Goal: Transaction & Acquisition: Purchase product/service

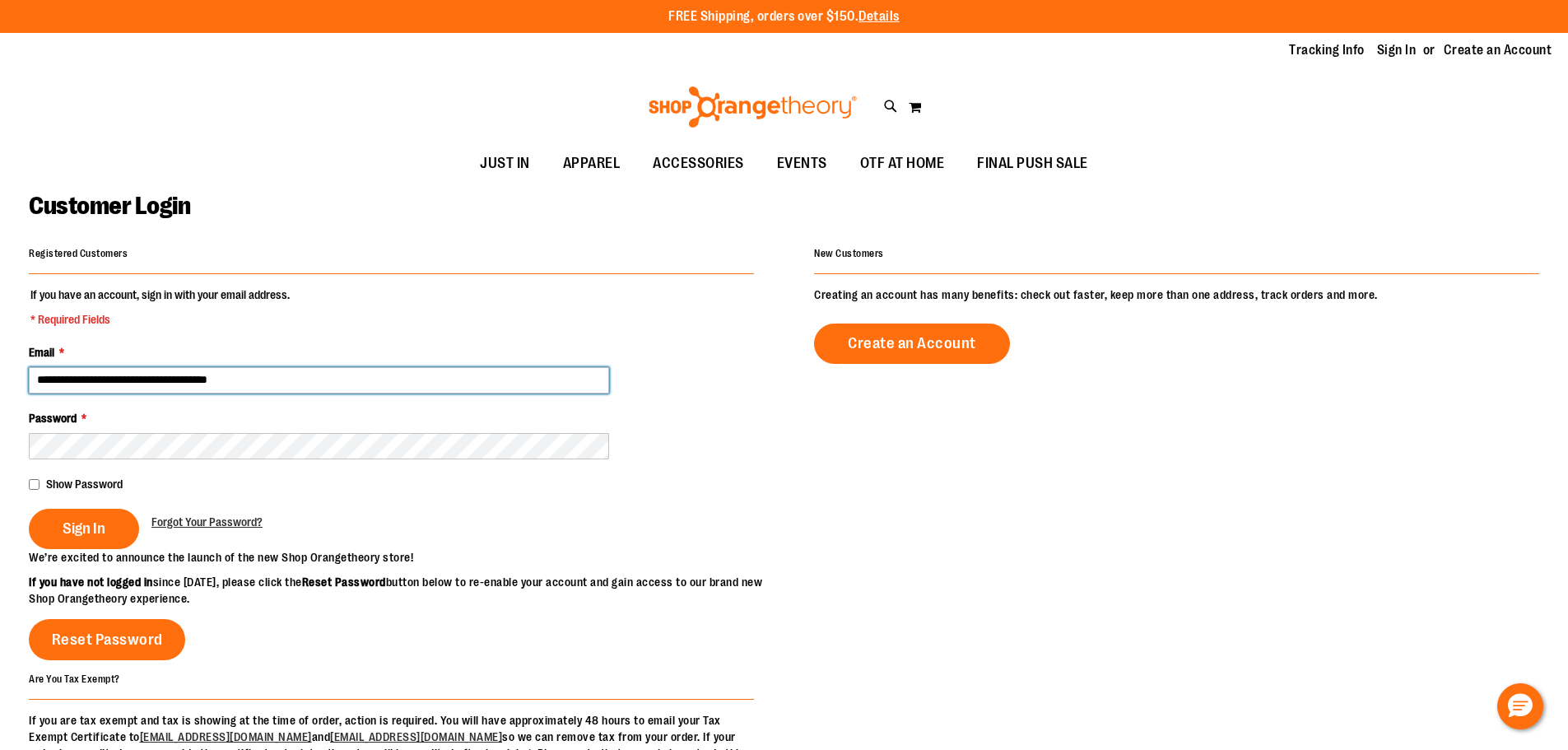
click at [183, 374] on input "**********" at bounding box center [319, 380] width 581 height 26
type input "**********"
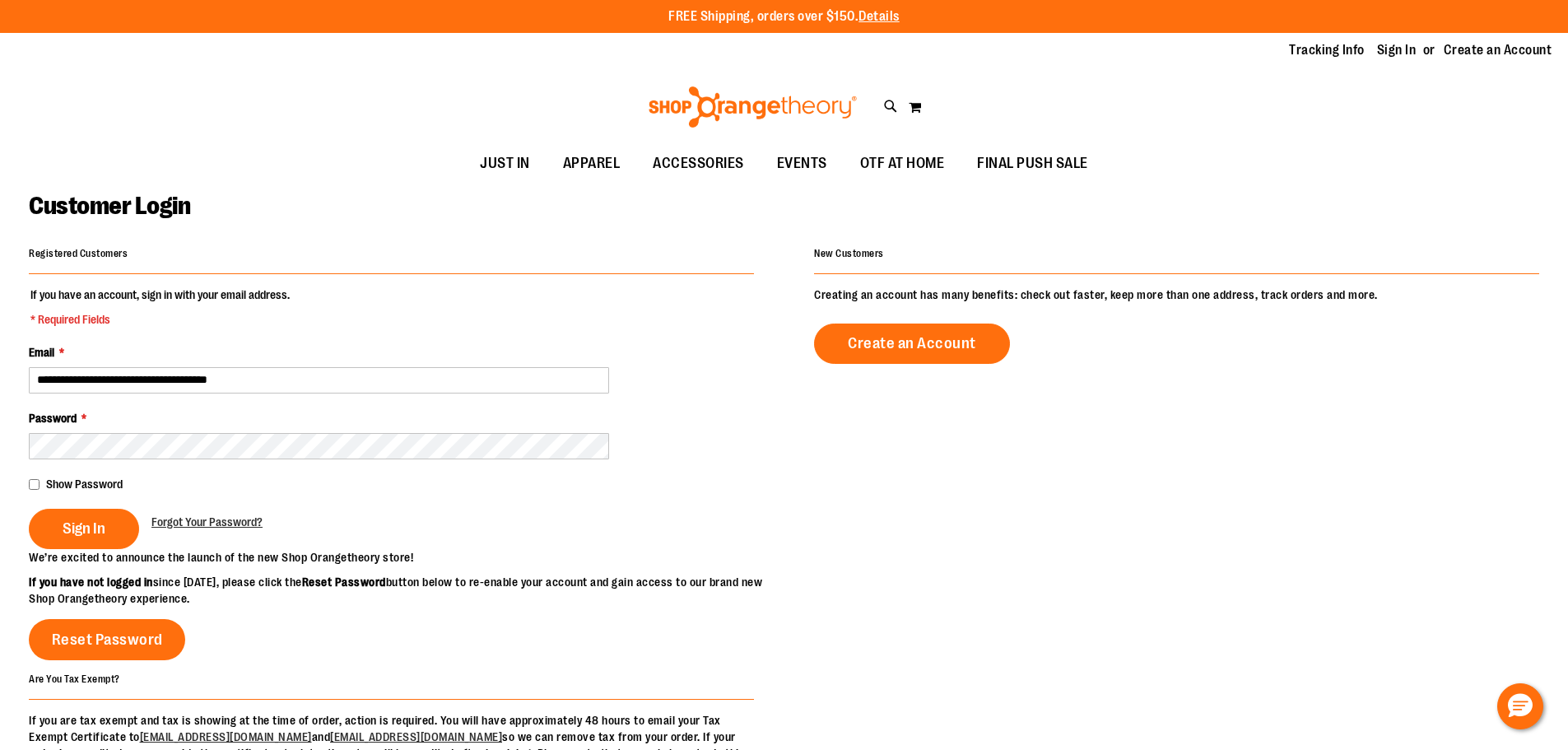
click at [92, 549] on fieldset "**********" at bounding box center [391, 418] width 726 height 262
click at [92, 539] on button "Sign In" at bounding box center [84, 528] width 110 height 40
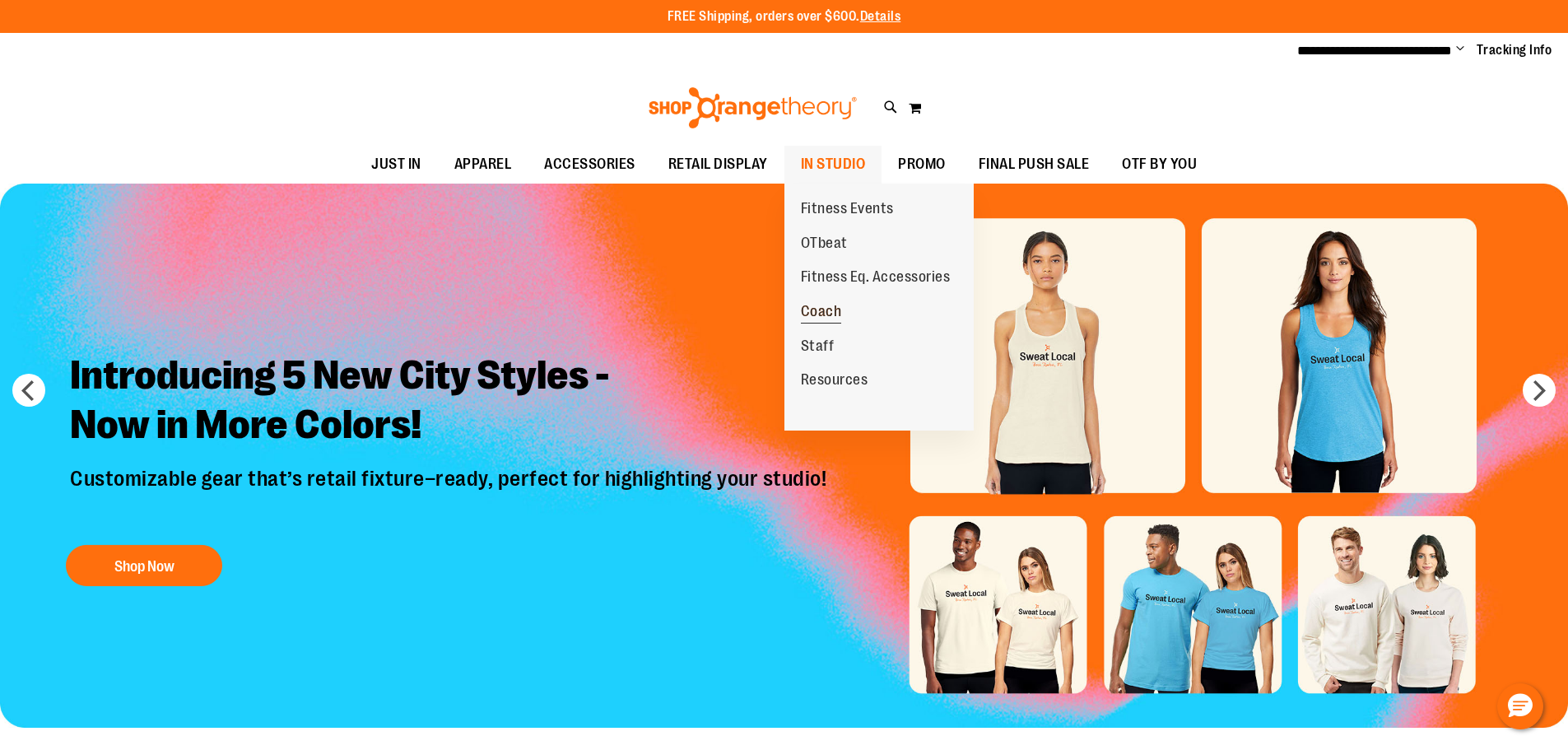
click at [841, 311] on link "Coach" at bounding box center [821, 312] width 74 height 35
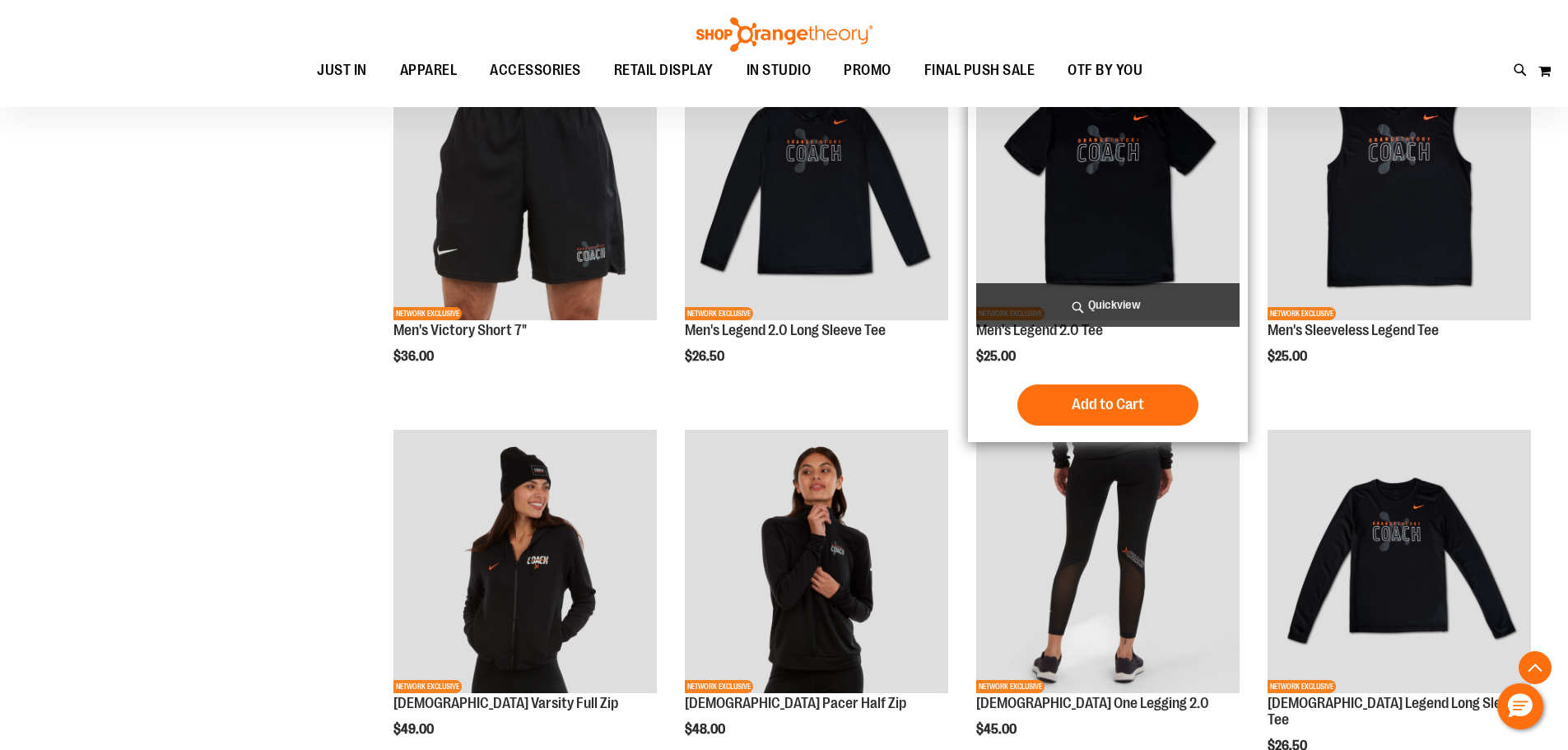
scroll to position [657, 0]
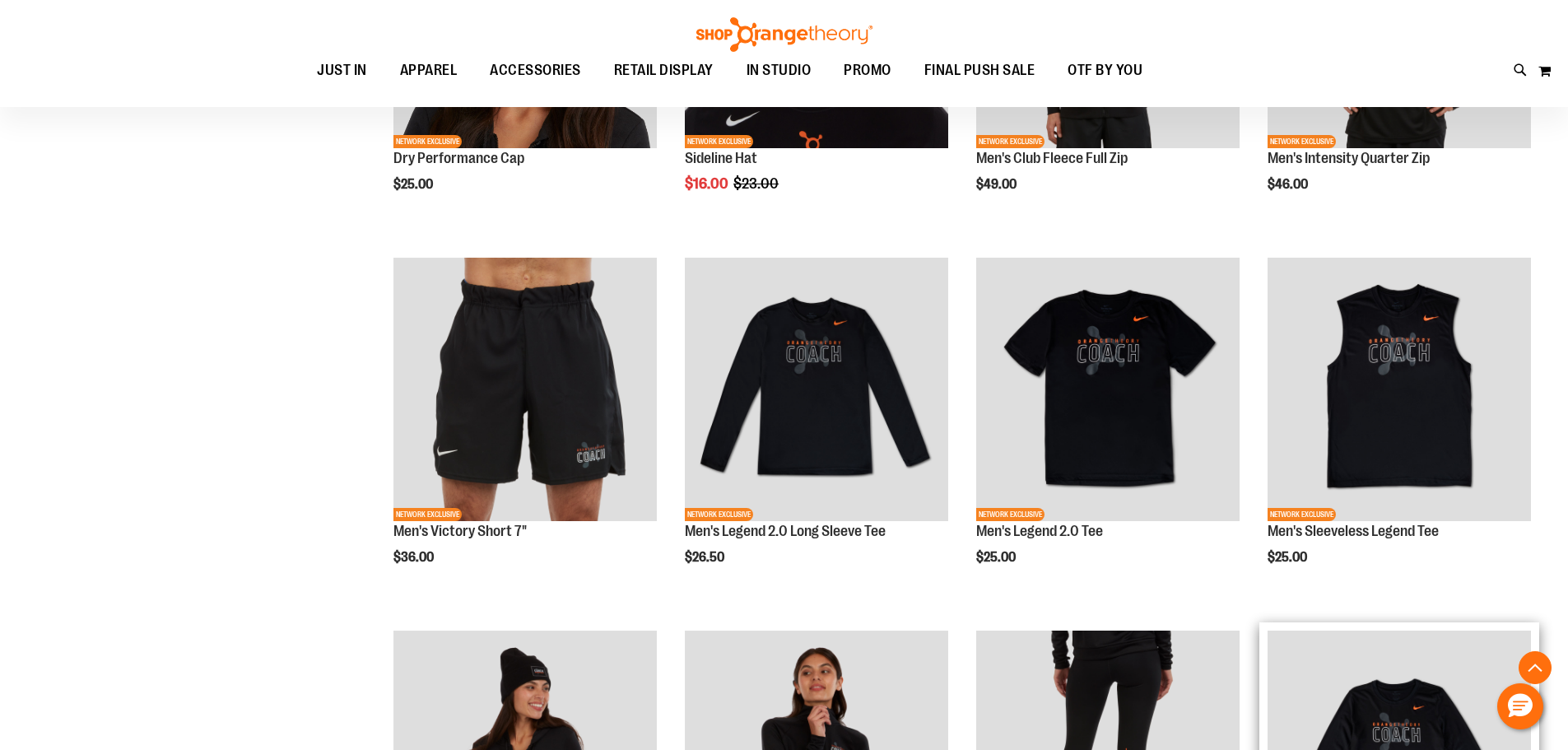
scroll to position [657, 0]
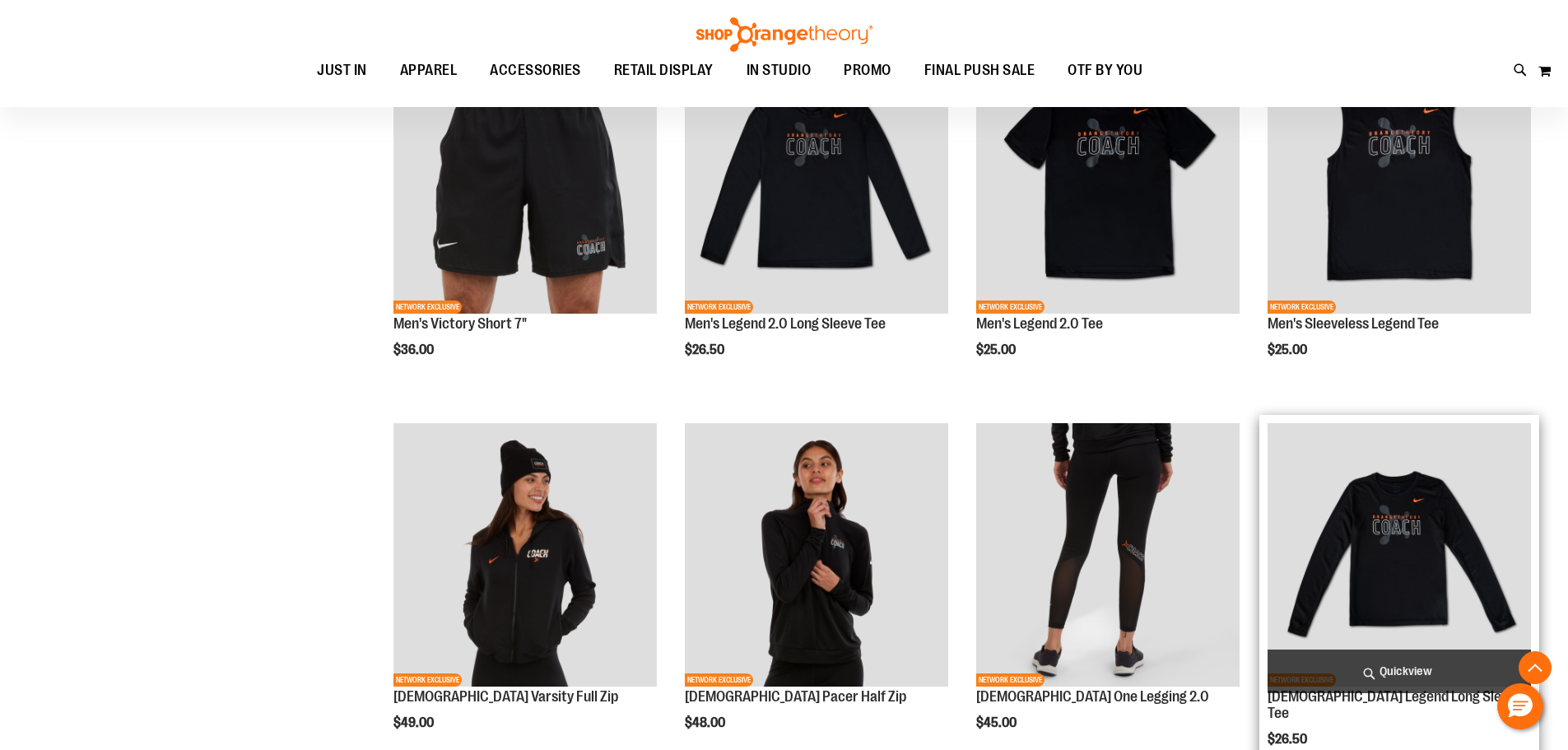
click at [1449, 516] on img "product" at bounding box center [1399, 554] width 263 height 263
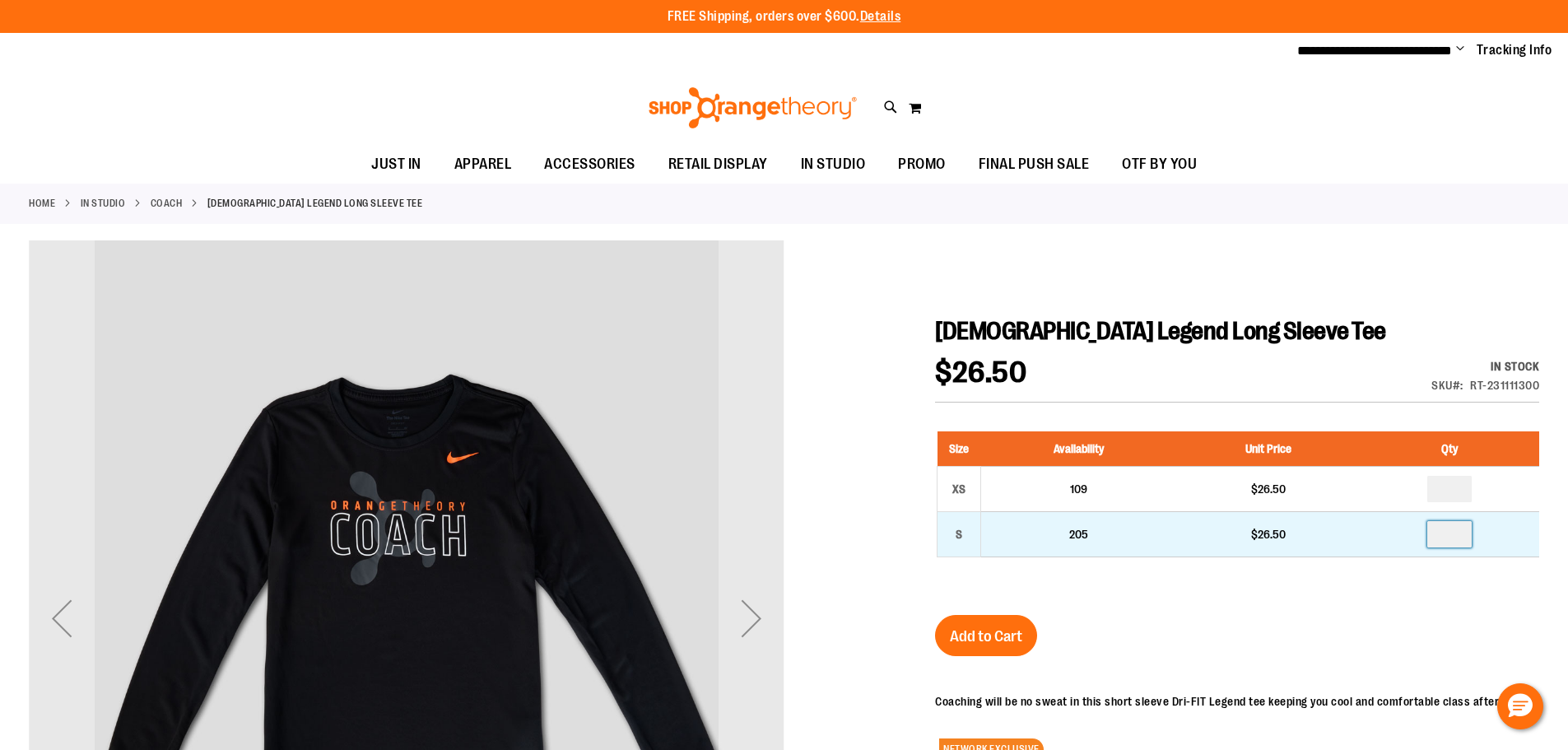
click at [1441, 535] on input "number" at bounding box center [1449, 534] width 44 height 26
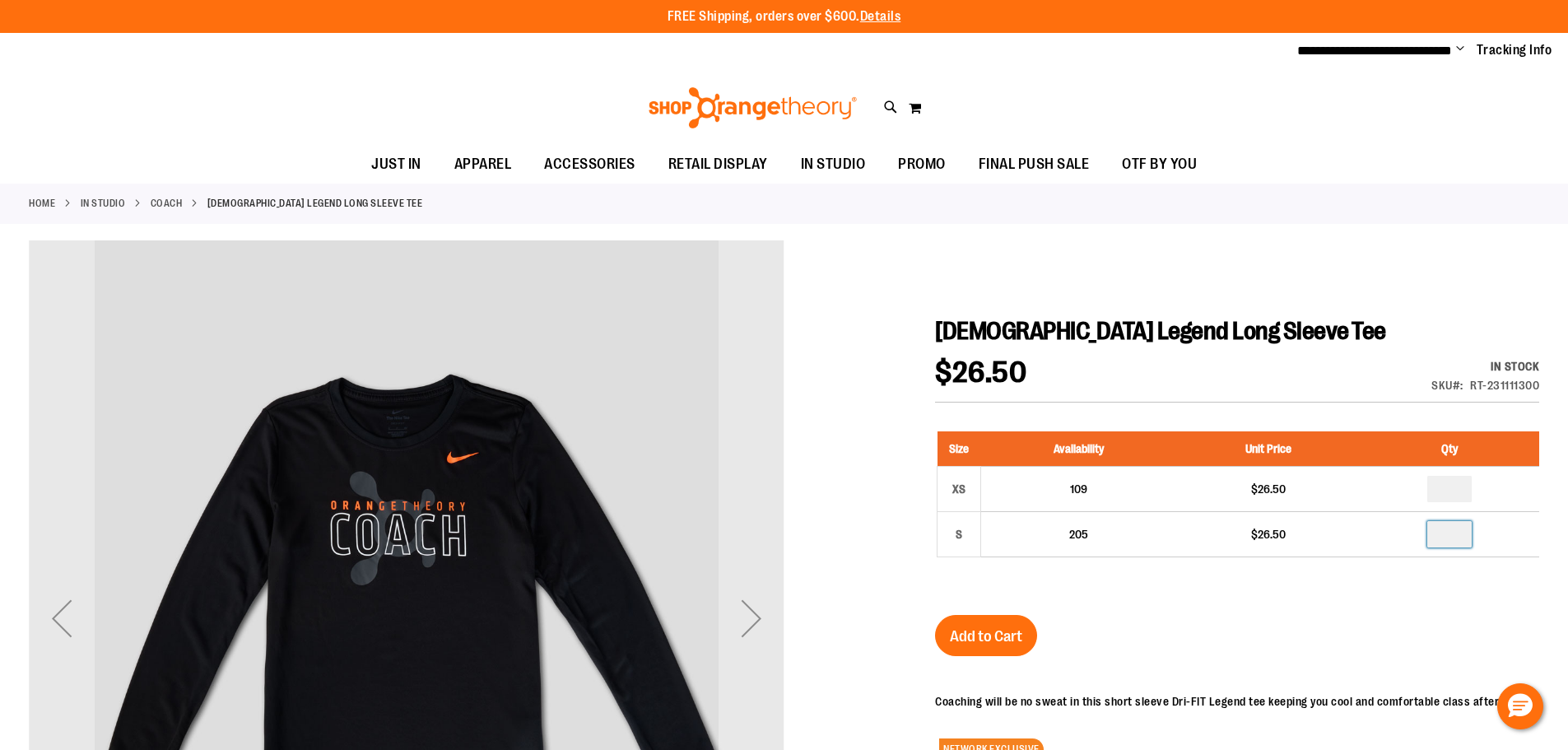
type input "*"
click at [1003, 617] on button "Add to Cart" at bounding box center [987, 635] width 102 height 41
click at [1459, 47] on span "Change" at bounding box center [1461, 49] width 9 height 15
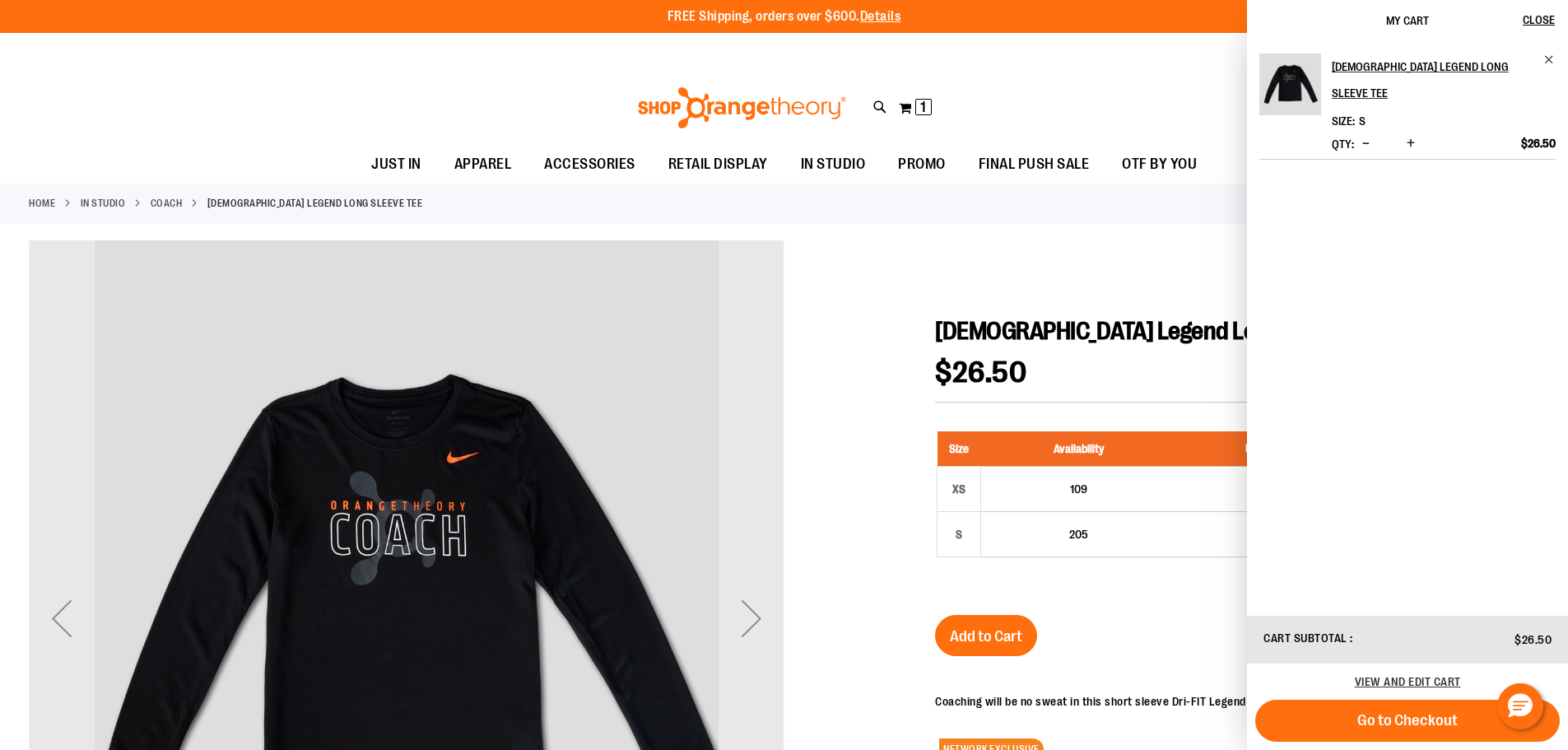
drag, startPoint x: 1215, startPoint y: 84, endPoint x: 1241, endPoint y: 78, distance: 26.7
click at [1215, 84] on div "Toggle Nav Search Popular Suggestions Advanced Search" at bounding box center [784, 107] width 1568 height 76
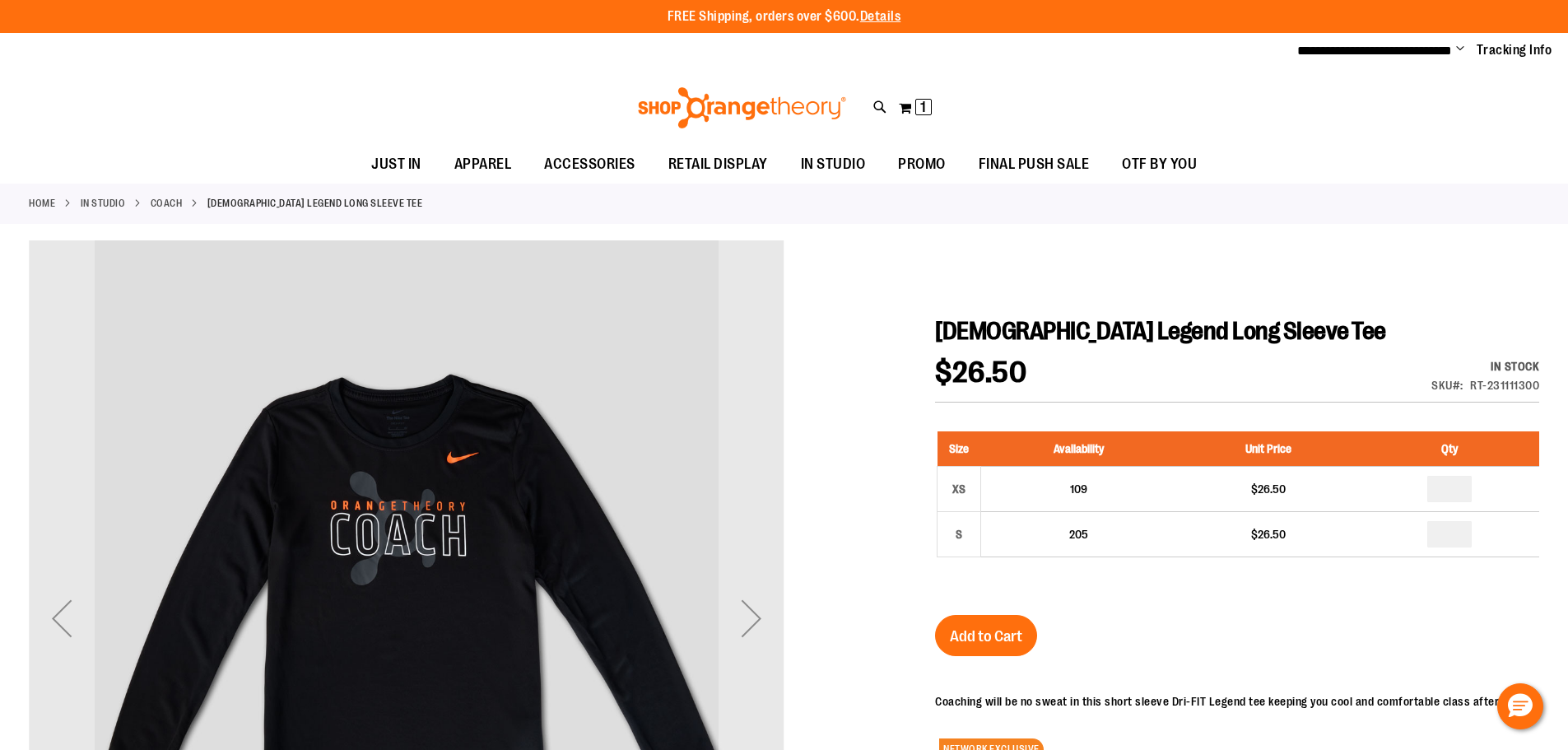
click at [1462, 47] on span "Change" at bounding box center [1461, 49] width 9 height 15
click at [1407, 78] on link "My Account" at bounding box center [1401, 79] width 144 height 32
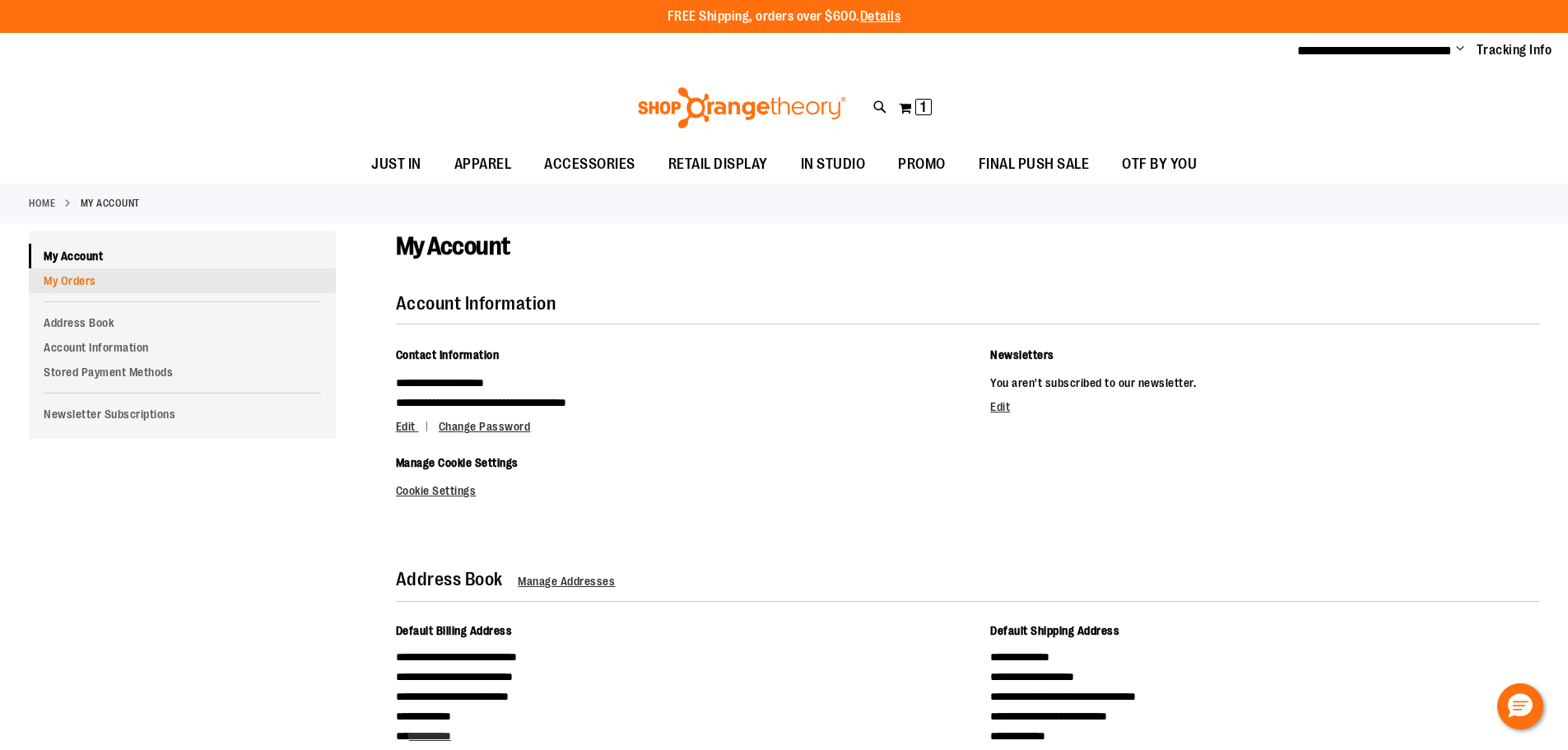
click at [78, 282] on link "My Orders" at bounding box center [182, 280] width 307 height 25
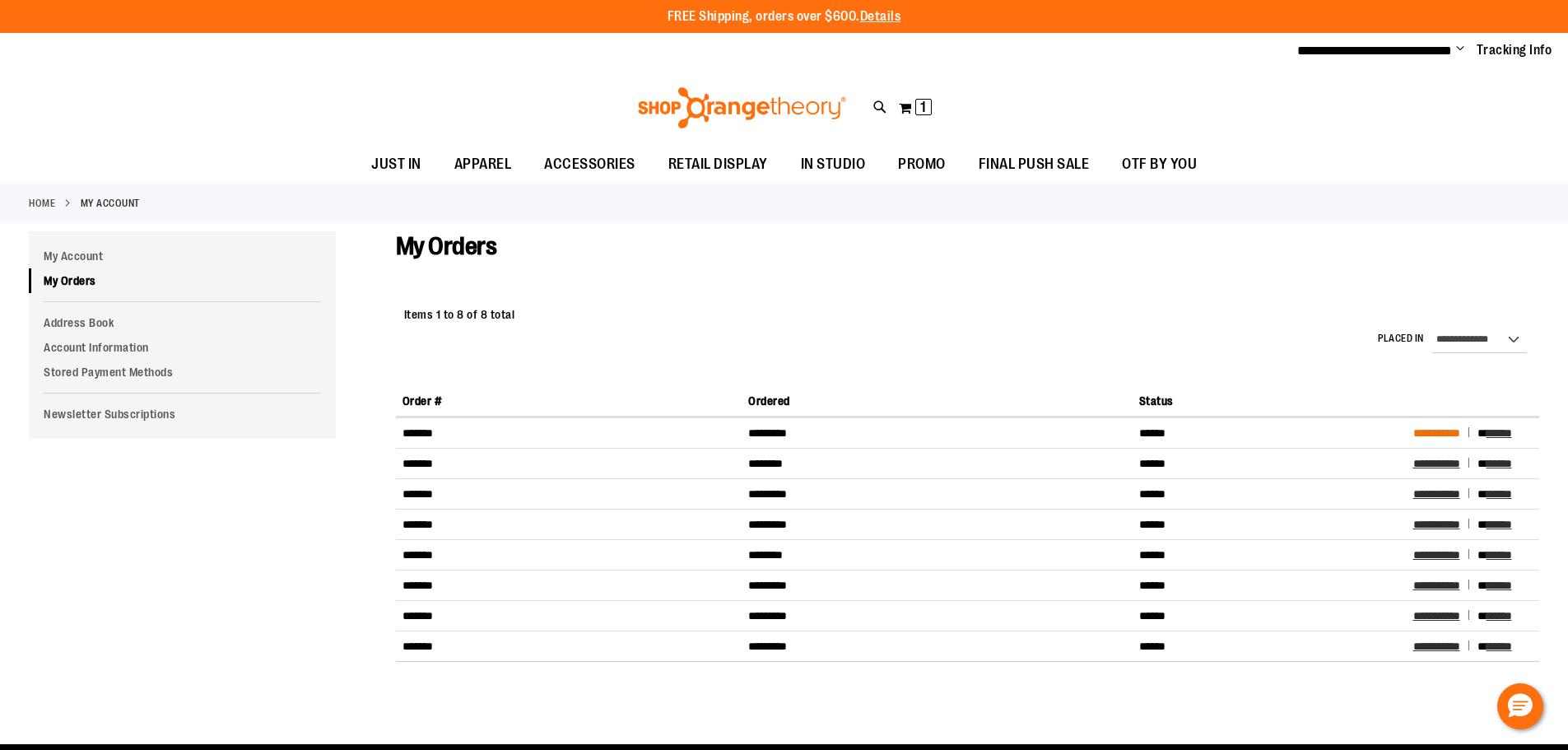
click at [1446, 434] on span "**********" at bounding box center [1437, 433] width 47 height 12
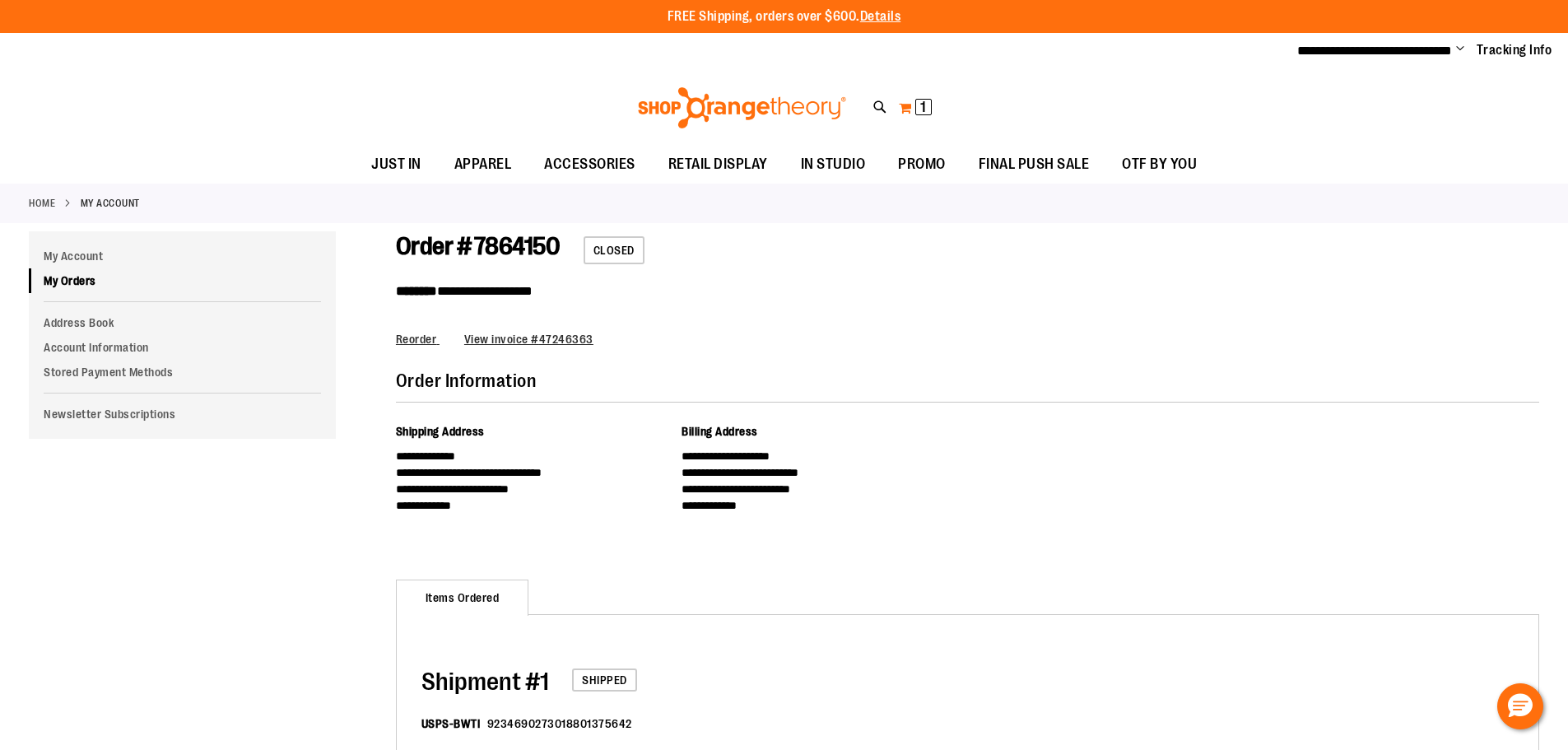
click at [923, 103] on span "1" at bounding box center [923, 107] width 6 height 16
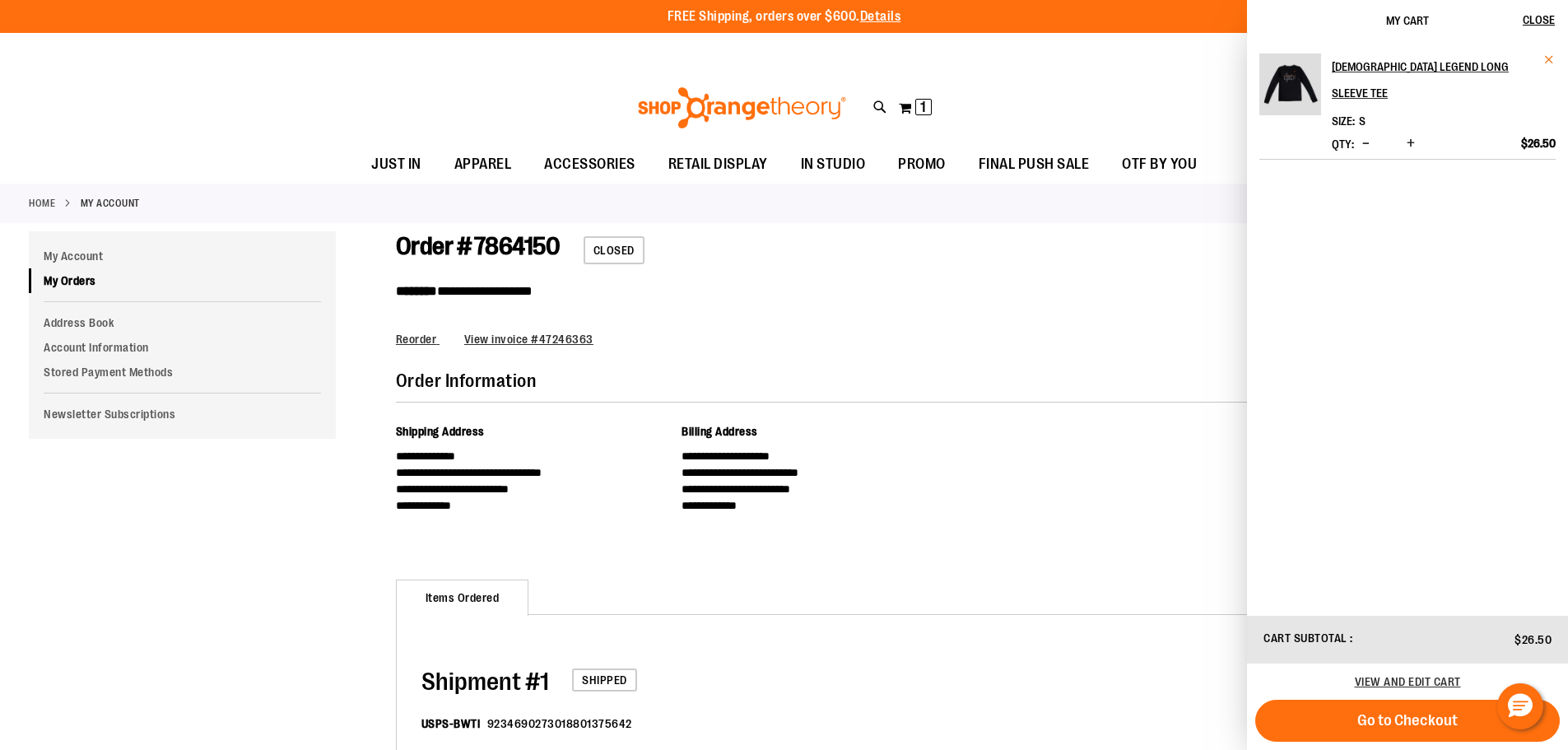
click at [1555, 61] on span "Remove item" at bounding box center [1549, 60] width 12 height 12
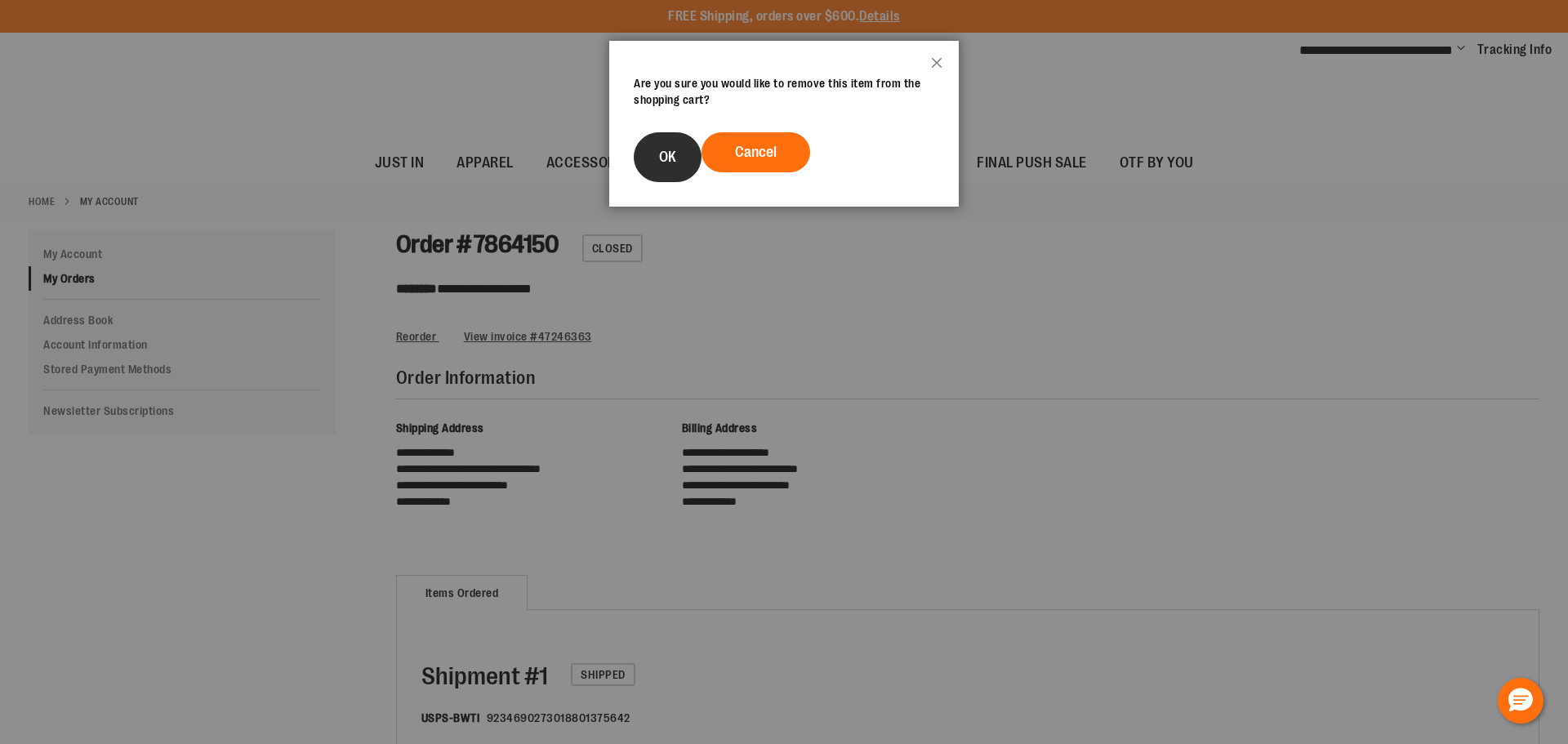
click at [675, 153] on span "OK" at bounding box center [667, 156] width 17 height 16
